Goal: Check status: Check status

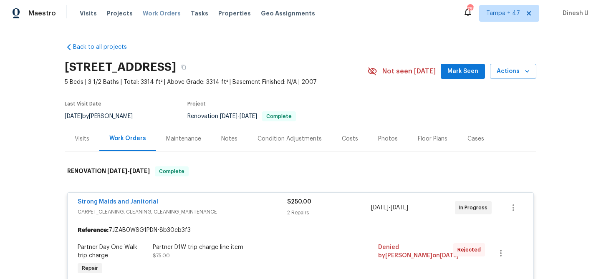
click at [144, 14] on span "Work Orders" at bounding box center [162, 13] width 38 height 8
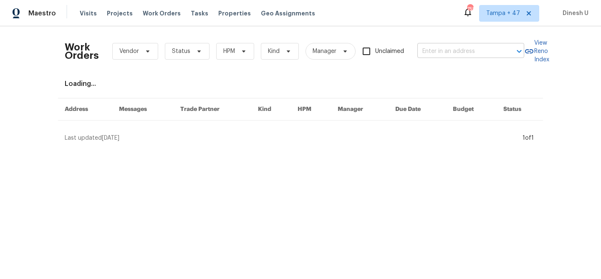
click at [462, 48] on input "text" at bounding box center [458, 51] width 83 height 13
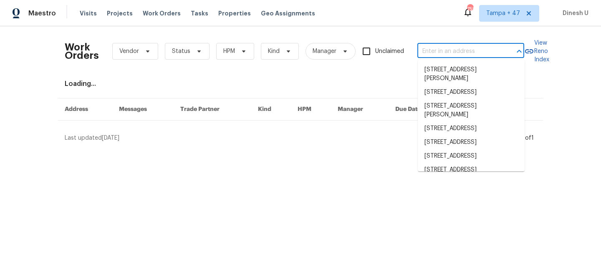
paste input "[STREET_ADDRESS][PERSON_NAME]"
type input "[STREET_ADDRESS][PERSON_NAME]"
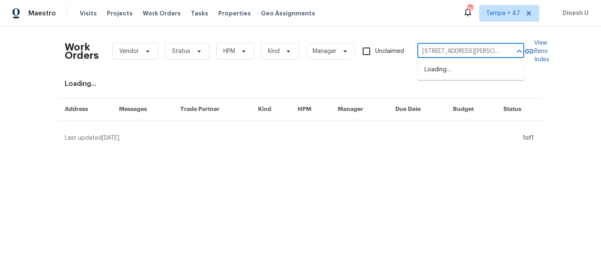
scroll to position [0, 9]
click at [452, 70] on li "[STREET_ADDRESS][PERSON_NAME]" at bounding box center [471, 74] width 107 height 23
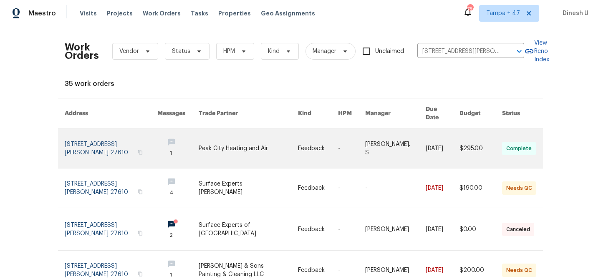
click at [100, 132] on link at bounding box center [111, 148] width 93 height 39
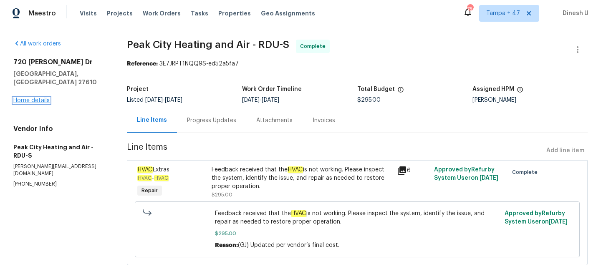
click at [28, 98] on link "Home details" at bounding box center [31, 101] width 36 height 6
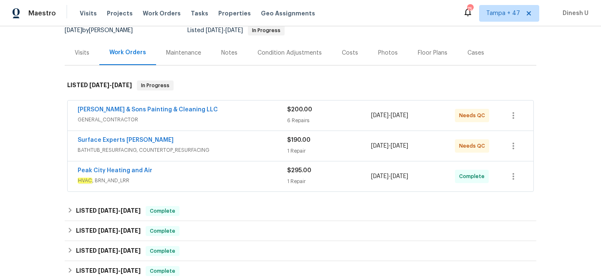
scroll to position [120, 0]
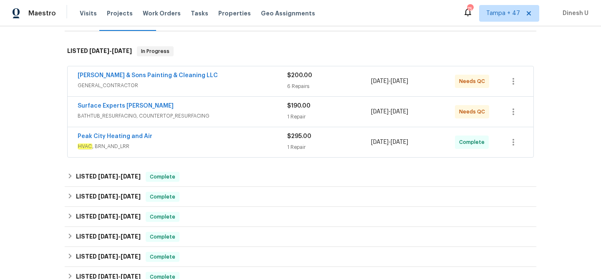
click at [298, 83] on div "6 Repairs" at bounding box center [329, 86] width 84 height 8
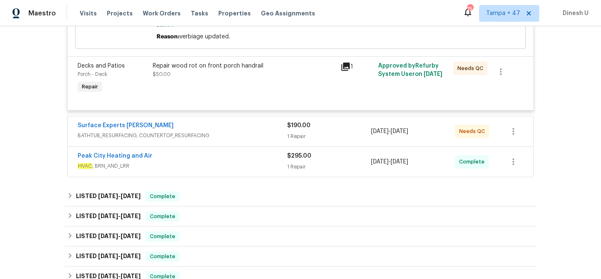
scroll to position [547, 0]
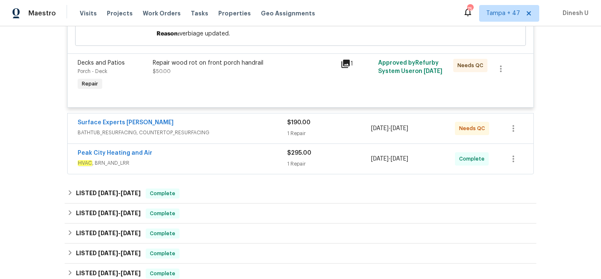
click at [283, 142] on div "Surface Experts [PERSON_NAME] BATHTUB_RESURFACING, COUNTERTOP_RESURFACING $190.…" at bounding box center [301, 129] width 466 height 30
click at [298, 136] on div "1 Repair" at bounding box center [329, 133] width 84 height 8
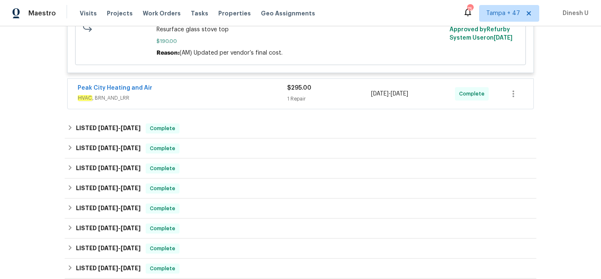
scroll to position [777, 0]
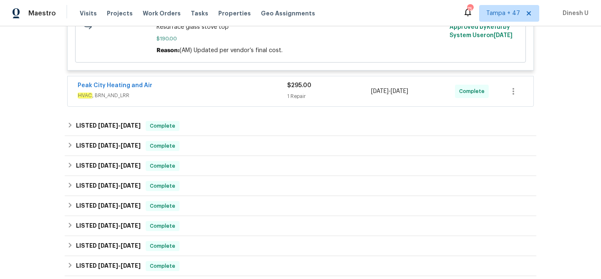
click at [298, 96] on div "1 Repair" at bounding box center [329, 96] width 84 height 8
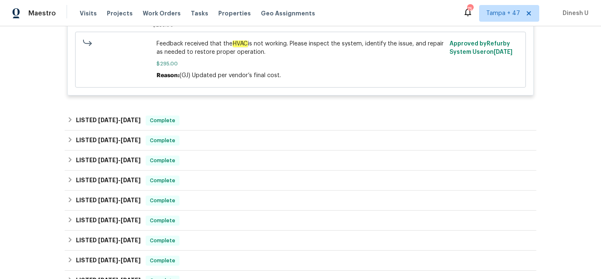
scroll to position [916, 0]
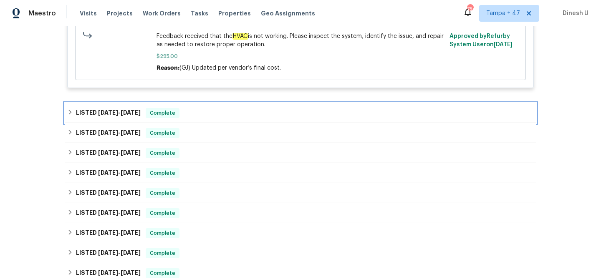
click at [125, 118] on h6 "LISTED [DATE] - [DATE]" at bounding box center [108, 113] width 65 height 10
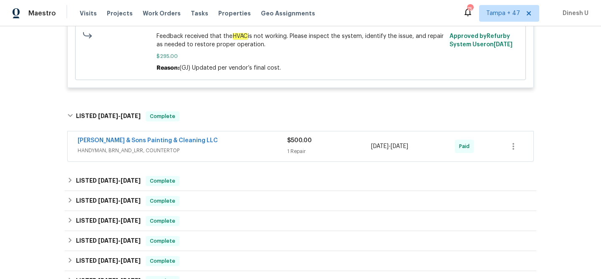
click at [300, 156] on div "1 Repair" at bounding box center [329, 151] width 84 height 8
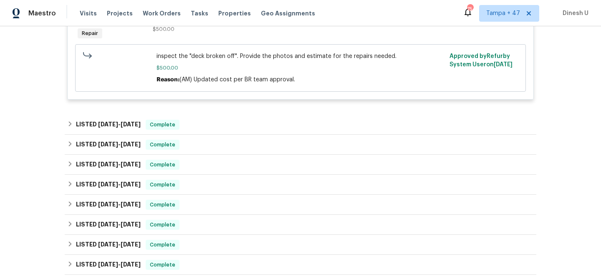
scroll to position [1108, 0]
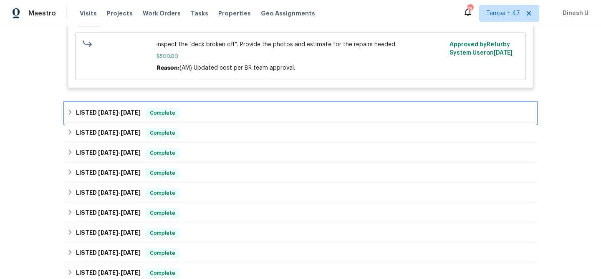
click at [100, 110] on div "LISTED [DATE] - [DATE] Complete" at bounding box center [301, 113] width 472 height 20
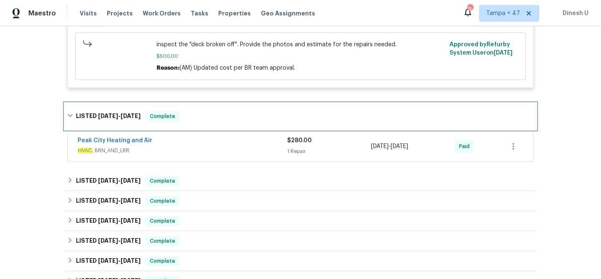
scroll to position [1194, 0]
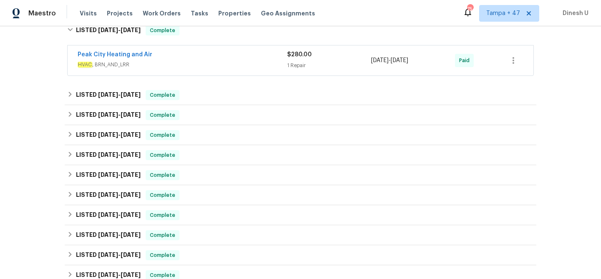
click at [296, 67] on div "1 Repair" at bounding box center [329, 65] width 84 height 8
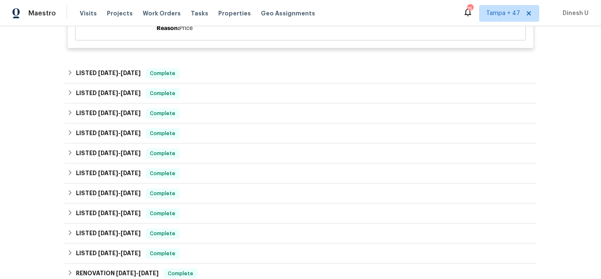
scroll to position [1353, 0]
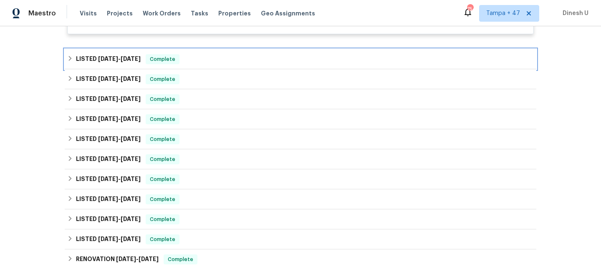
click at [111, 62] on span "[DATE]" at bounding box center [108, 59] width 20 height 6
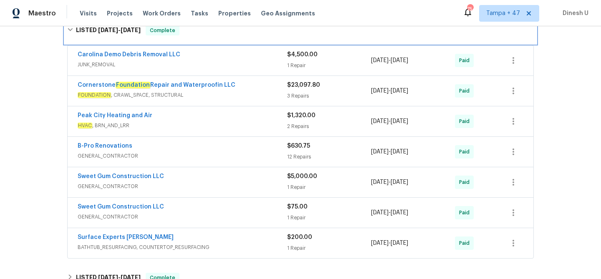
scroll to position [1380, 0]
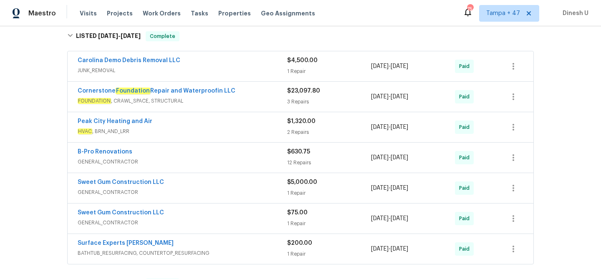
click at [290, 63] on span "$4,500.00" at bounding box center [302, 61] width 30 height 6
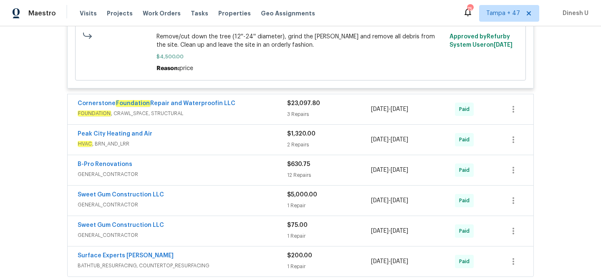
scroll to position [1522, 0]
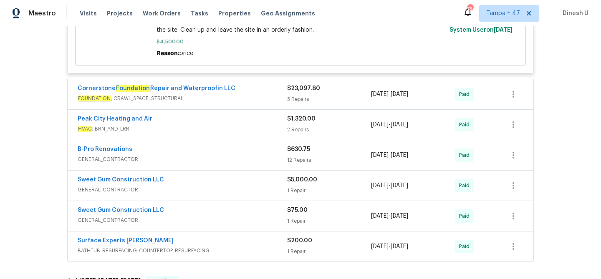
click at [303, 103] on div "3 Repairs" at bounding box center [329, 99] width 84 height 8
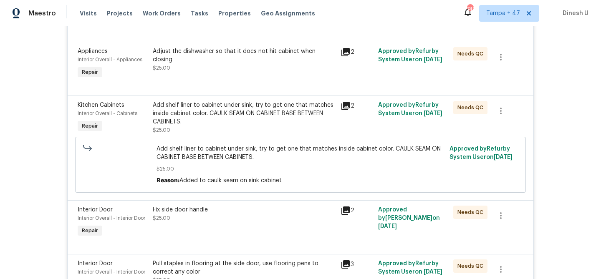
scroll to position [260, 0]
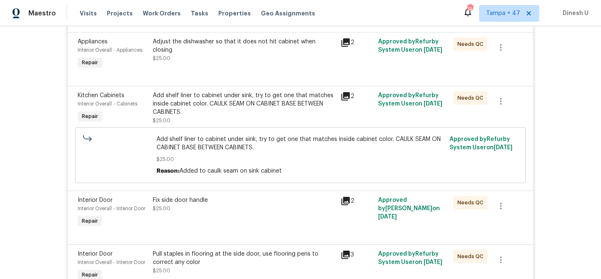
click at [346, 96] on icon at bounding box center [345, 96] width 8 height 8
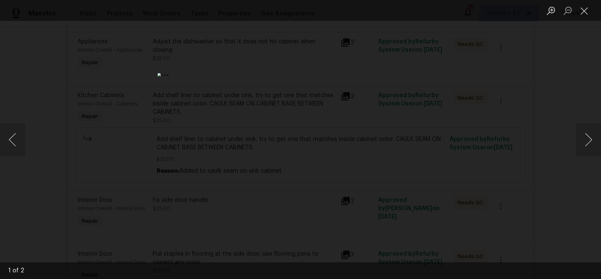
click at [575, 141] on div "Lightbox" at bounding box center [300, 139] width 601 height 279
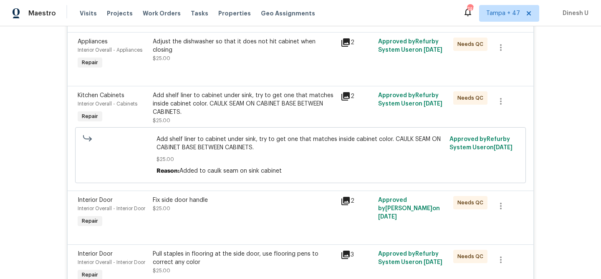
click at [349, 94] on icon at bounding box center [345, 96] width 8 height 8
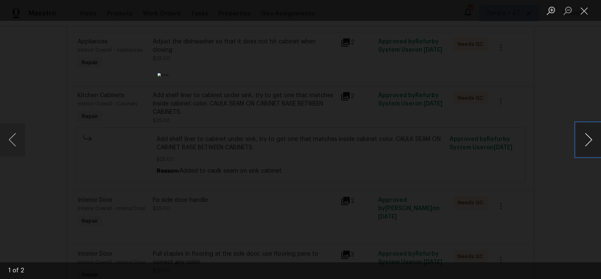
click at [589, 141] on button "Next image" at bounding box center [588, 139] width 25 height 33
click at [583, 6] on button "Close lightbox" at bounding box center [584, 10] width 17 height 15
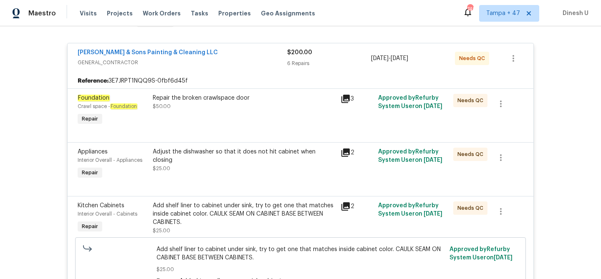
scroll to position [170, 0]
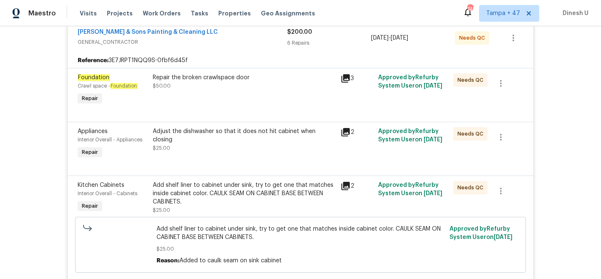
click at [341, 132] on icon at bounding box center [346, 132] width 10 height 10
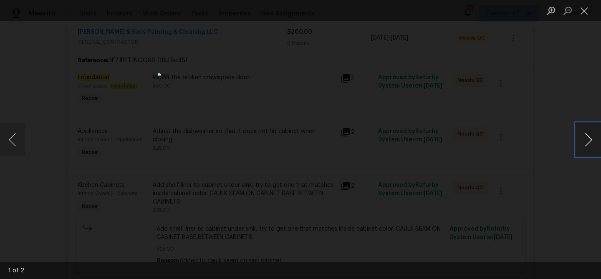
click at [586, 144] on button "Next image" at bounding box center [588, 139] width 25 height 33
click at [586, 12] on button "Close lightbox" at bounding box center [584, 10] width 17 height 15
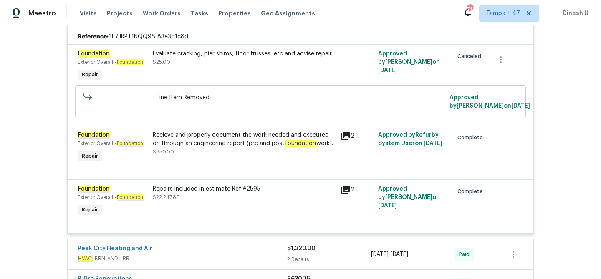
scroll to position [1607, 0]
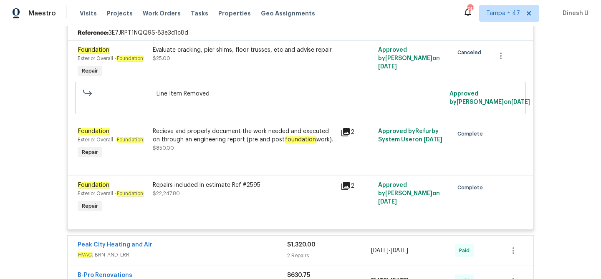
click at [346, 136] on icon at bounding box center [345, 132] width 8 height 8
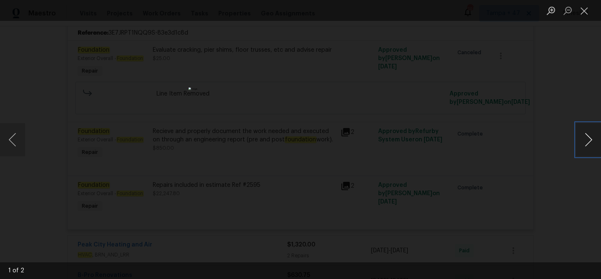
click at [594, 138] on button "Next image" at bounding box center [588, 139] width 25 height 33
click at [581, 10] on button "Close lightbox" at bounding box center [584, 10] width 17 height 15
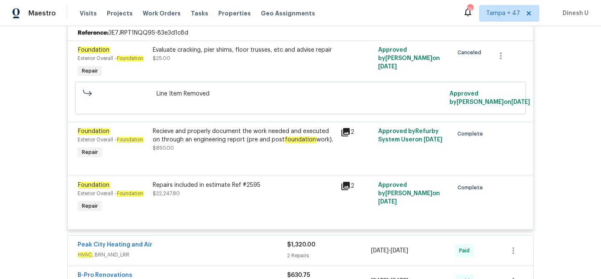
click at [197, 198] on div "Repairs included in estimate Ref #2595 $22,247.80" at bounding box center [244, 189] width 183 height 17
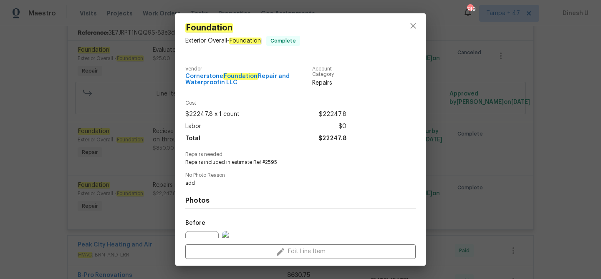
scroll to position [89, 0]
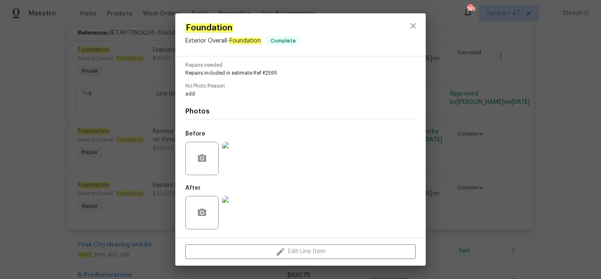
click at [493, 193] on div "Foundation Exterior Overall - Foundation Complete Vendor Cornerstone Foundation…" at bounding box center [300, 139] width 601 height 279
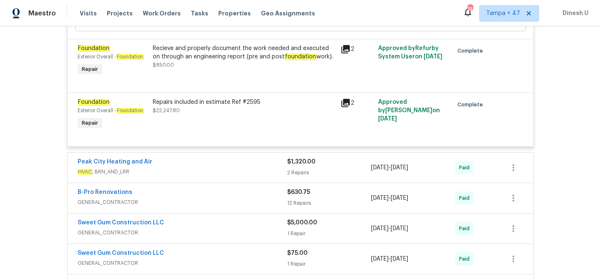
scroll to position [1722, 0]
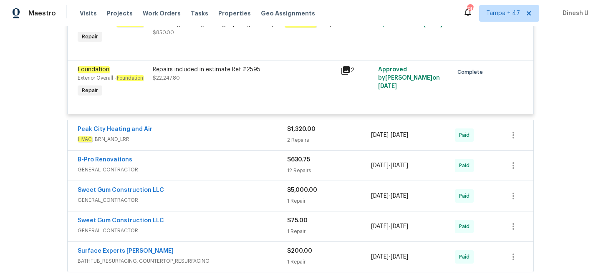
click at [291, 144] on div "2 Repairs" at bounding box center [329, 140] width 84 height 8
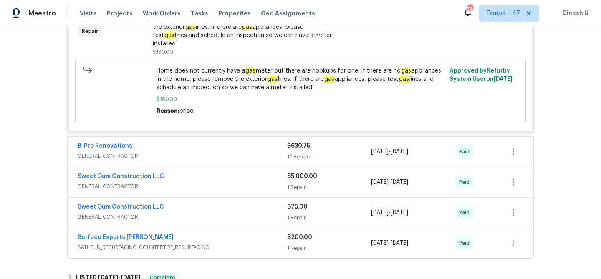
scroll to position [2004, 0]
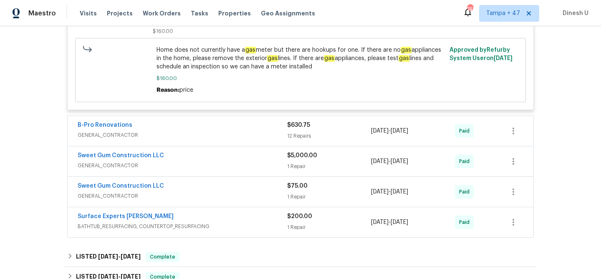
click at [301, 132] on div "12 Repairs" at bounding box center [329, 136] width 84 height 8
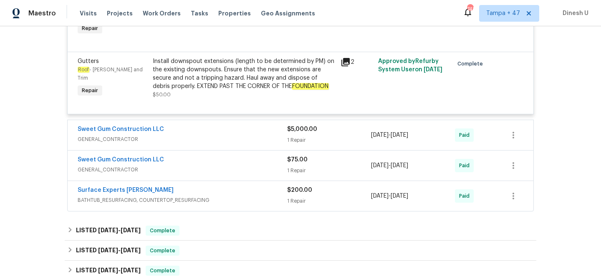
scroll to position [2985, 0]
click at [293, 135] on div "1 Repair" at bounding box center [329, 139] width 84 height 8
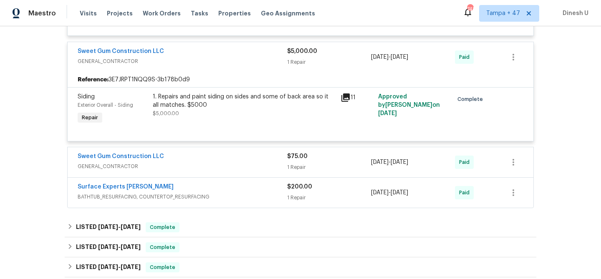
scroll to position [3079, 0]
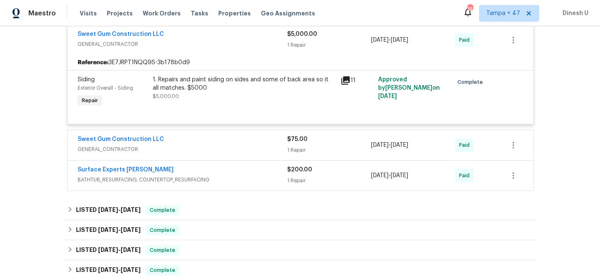
click at [296, 139] on div "$75.00 1 Repair" at bounding box center [329, 145] width 84 height 20
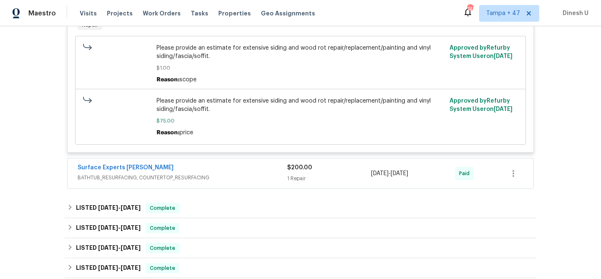
scroll to position [3272, 0]
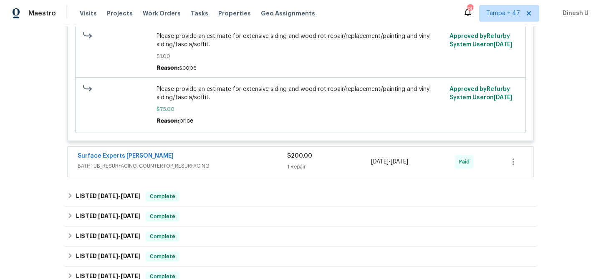
click at [296, 163] on div "1 Repair" at bounding box center [329, 167] width 84 height 8
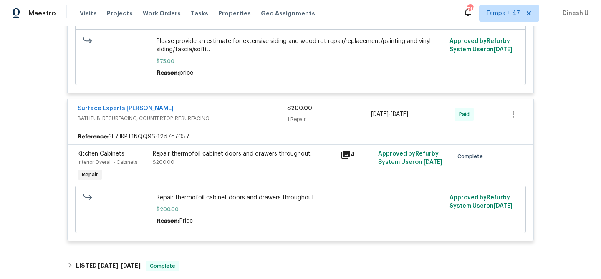
scroll to position [3343, 0]
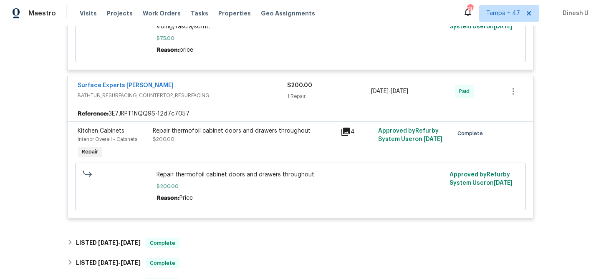
click at [342, 128] on icon at bounding box center [345, 132] width 8 height 8
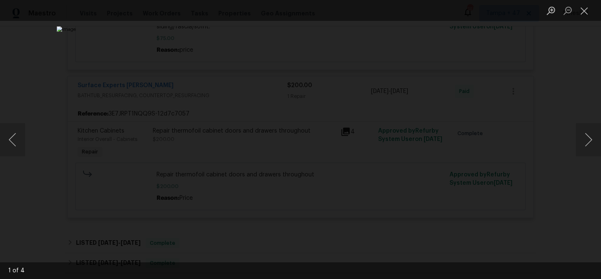
click at [570, 133] on div "Lightbox" at bounding box center [300, 139] width 601 height 279
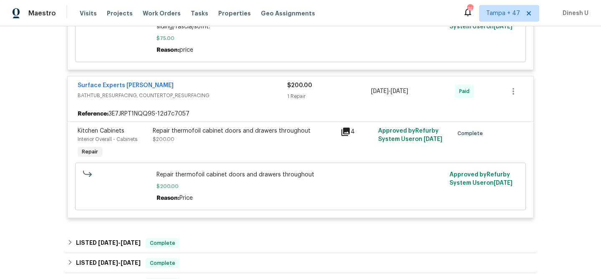
click at [347, 128] on icon at bounding box center [345, 132] width 8 height 8
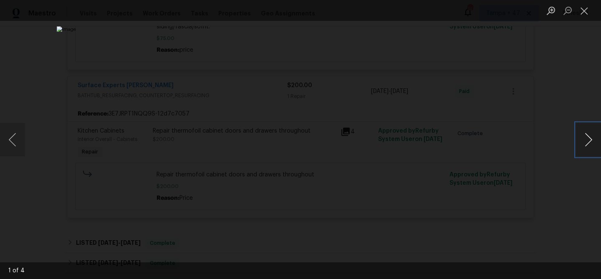
click at [582, 143] on button "Next image" at bounding box center [588, 139] width 25 height 33
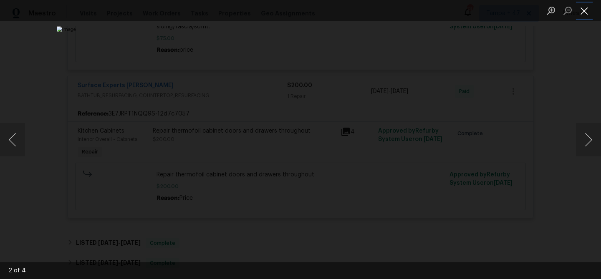
click at [584, 7] on button "Close lightbox" at bounding box center [584, 10] width 17 height 15
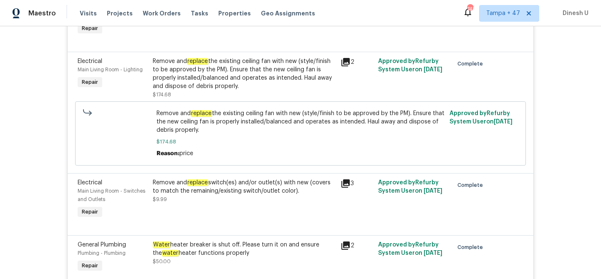
scroll to position [2683, 0]
click at [342, 58] on icon at bounding box center [346, 63] width 10 height 10
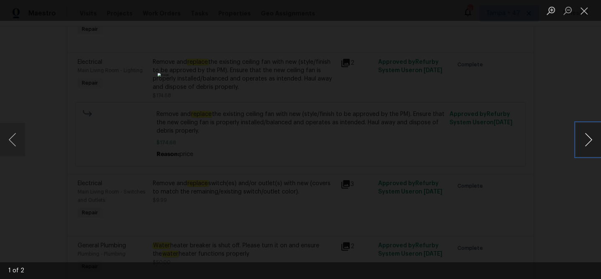
click at [587, 144] on button "Next image" at bounding box center [588, 139] width 25 height 33
click at [584, 133] on button "Next image" at bounding box center [588, 139] width 25 height 33
click at [588, 8] on button "Close lightbox" at bounding box center [584, 10] width 17 height 15
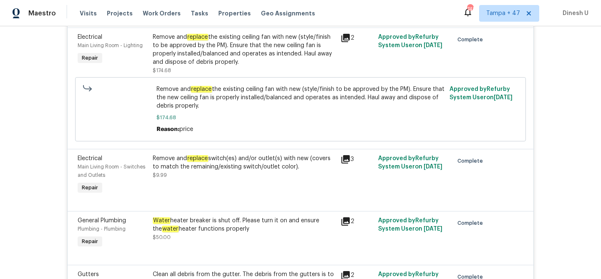
scroll to position [2709, 0]
click at [347, 155] on icon at bounding box center [345, 159] width 8 height 8
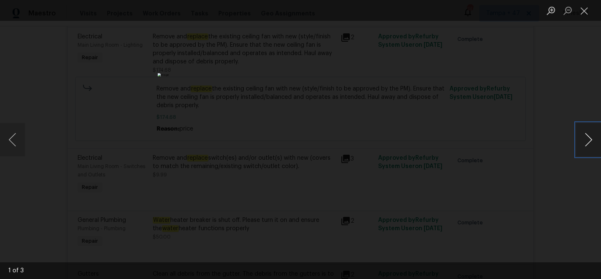
click at [591, 134] on button "Next image" at bounding box center [588, 139] width 25 height 33
click at [581, 8] on button "Close lightbox" at bounding box center [584, 10] width 17 height 15
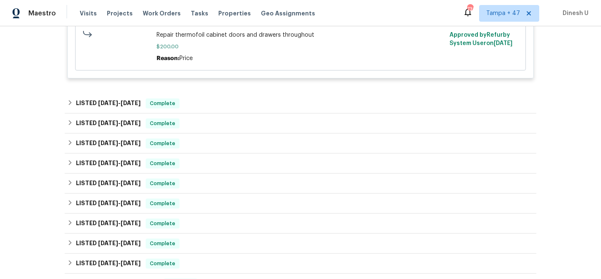
scroll to position [3506, 0]
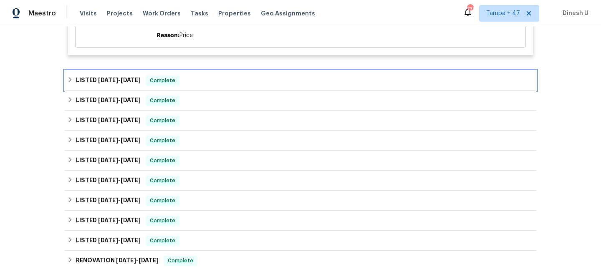
click at [133, 76] on h6 "LISTED [DATE] - [DATE]" at bounding box center [108, 81] width 65 height 10
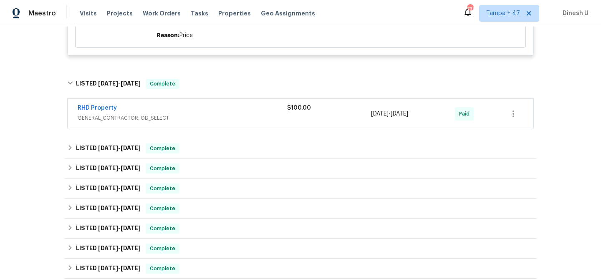
click at [120, 114] on span "GENERAL_CONTRACTOR, OD_SELECT" at bounding box center [183, 118] width 210 height 8
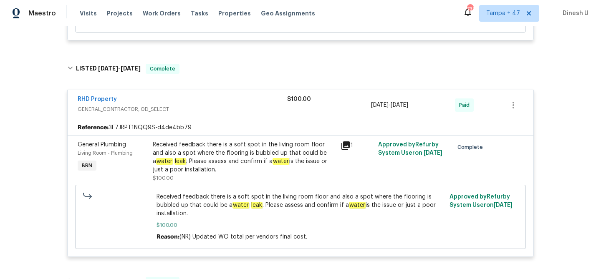
scroll to position [3523, 0]
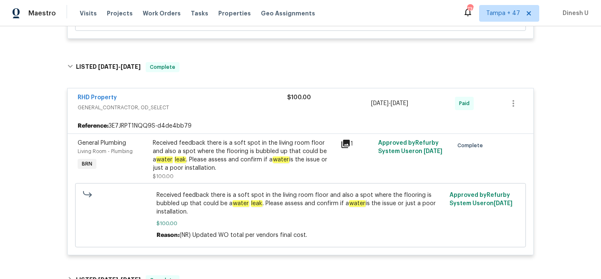
click at [198, 143] on div "Received feedback there is a soft spot in the living room floor and also a spot…" at bounding box center [244, 155] width 183 height 33
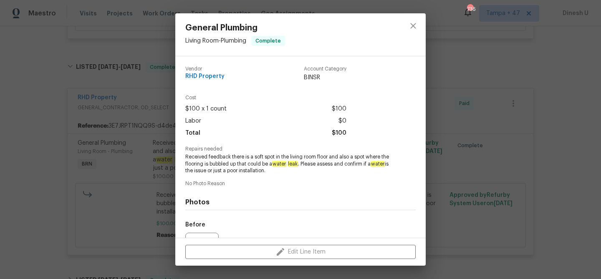
click at [145, 137] on div "General Plumbing Living Room - Plumbing Complete Vendor RHD Property Account Ca…" at bounding box center [300, 139] width 601 height 279
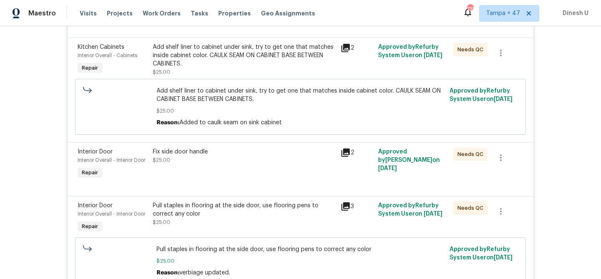
scroll to position [2074, 0]
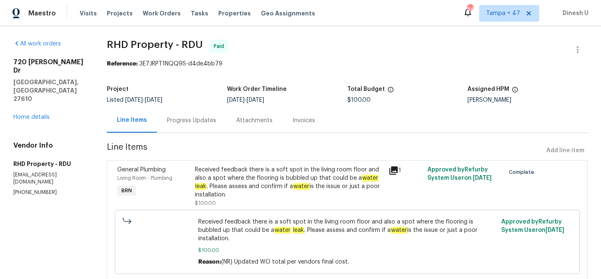
click at [192, 119] on div "Progress Updates" at bounding box center [191, 120] width 49 height 8
